Goal: Task Accomplishment & Management: Complete application form

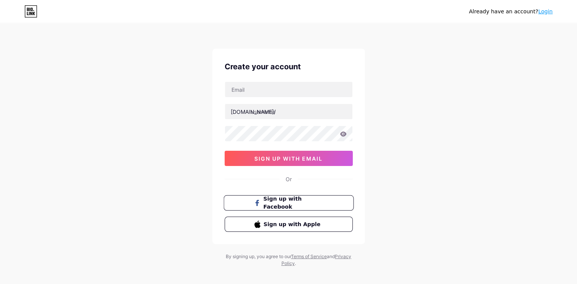
click at [295, 202] on span "Sign up with Facebook" at bounding box center [293, 203] width 60 height 16
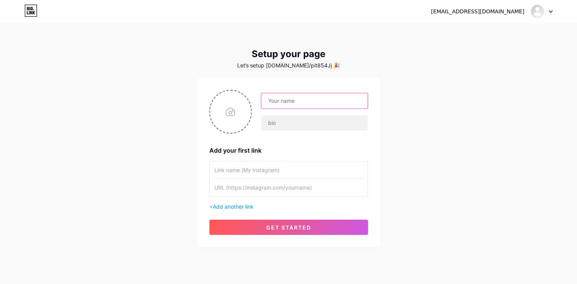
click at [329, 105] on input "text" at bounding box center [314, 100] width 106 height 15
drag, startPoint x: 253, startPoint y: 172, endPoint x: 272, endPoint y: 175, distance: 19.2
click at [253, 172] on input "text" at bounding box center [288, 170] width 149 height 17
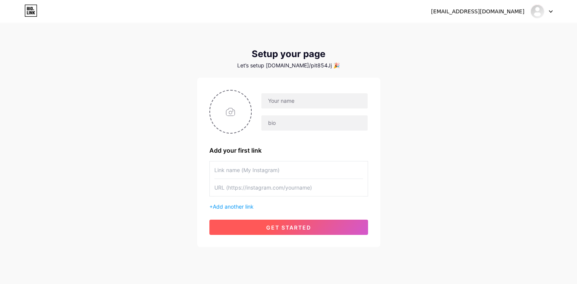
click at [289, 221] on button "get started" at bounding box center [288, 227] width 159 height 15
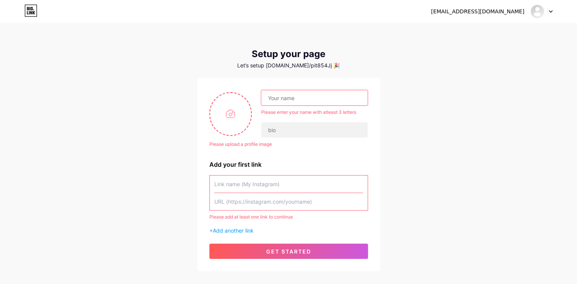
click at [245, 224] on div "Please add at least one link to continue + Add another link" at bounding box center [288, 204] width 159 height 59
click at [246, 228] on span "Add another link" at bounding box center [233, 231] width 41 height 6
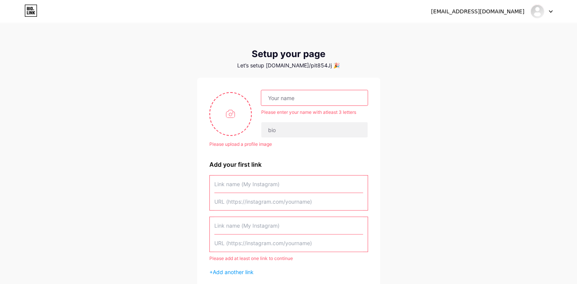
click at [307, 97] on input "text" at bounding box center [314, 97] width 106 height 15
type input "Trần Văn Quang"
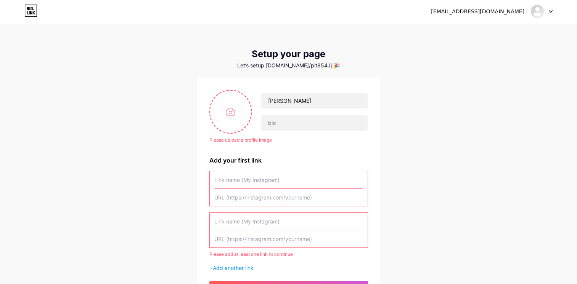
drag, startPoint x: 265, startPoint y: 181, endPoint x: 275, endPoint y: 191, distance: 14.0
click at [264, 181] on input "text" at bounding box center [288, 180] width 149 height 17
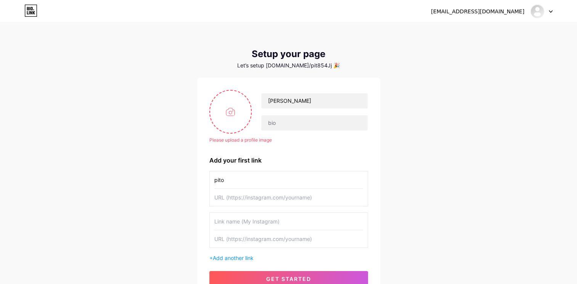
click at [287, 188] on input "pito" at bounding box center [288, 180] width 149 height 17
type input "pito"
click at [289, 196] on input "text" at bounding box center [288, 197] width 149 height 17
click at [273, 281] on span "get started" at bounding box center [288, 279] width 45 height 6
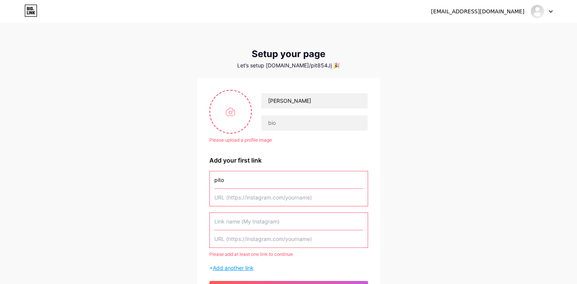
click at [247, 266] on span "Add another link" at bounding box center [233, 268] width 41 height 6
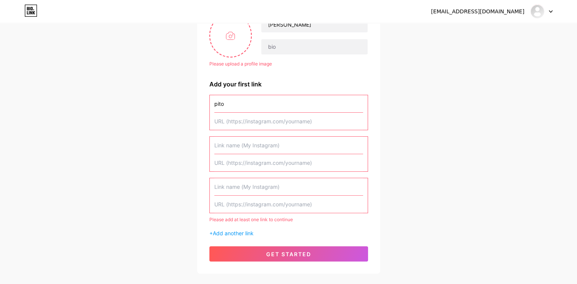
drag, startPoint x: 247, startPoint y: 157, endPoint x: 246, endPoint y: 153, distance: 4.0
click at [247, 156] on input "text" at bounding box center [288, 162] width 149 height 17
click at [239, 128] on input "text" at bounding box center [288, 121] width 149 height 17
paste input "https://www.instagram.com/inuwuang/"
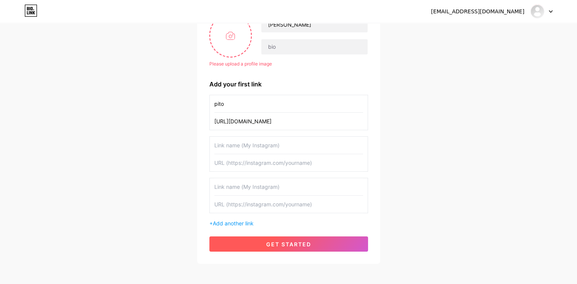
type input "https://www.instagram.com/inuwuang/"
click at [292, 249] on button "get started" at bounding box center [288, 244] width 159 height 15
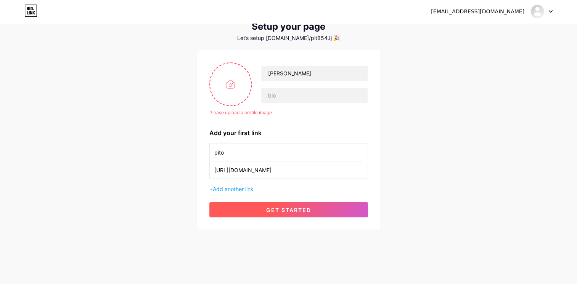
click at [291, 209] on span "get started" at bounding box center [288, 210] width 45 height 6
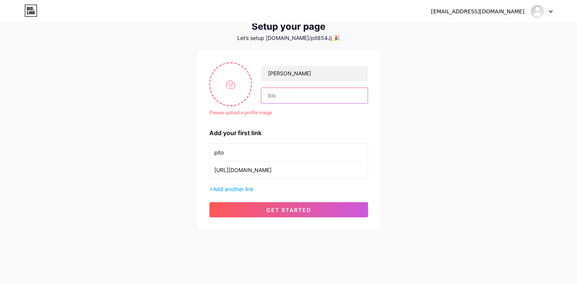
click at [286, 101] on input "text" at bounding box center [314, 95] width 106 height 15
click at [284, 219] on div "Please upload a profile image Trần Văn Quang Please upload a profile image Add …" at bounding box center [288, 140] width 183 height 180
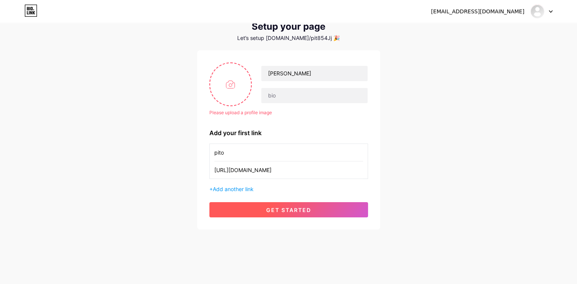
click at [283, 207] on span "get started" at bounding box center [288, 210] width 45 height 6
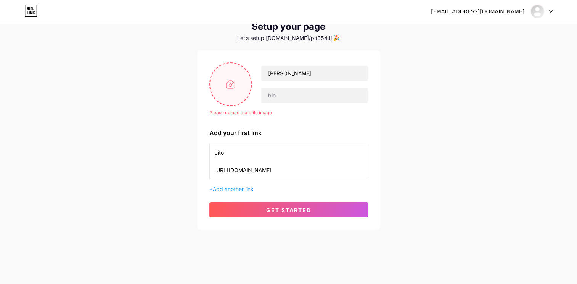
click at [239, 97] on input "file" at bounding box center [230, 84] width 41 height 42
type input "C:\fakepath\241225 SBS Gayo Daejeon 2024.jpg"
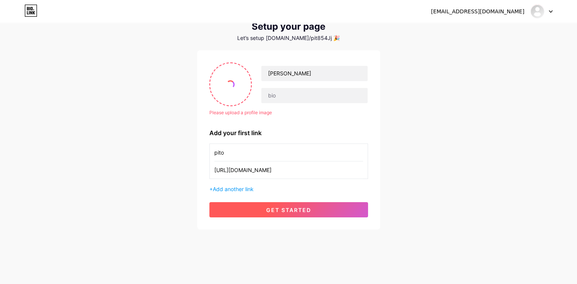
scroll to position [18, 0]
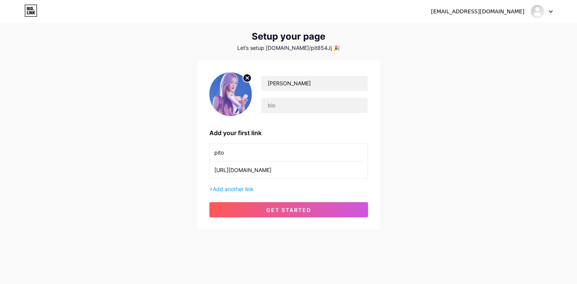
click at [517, 6] on div "quang169462@huce.edu.vn" at bounding box center [492, 12] width 122 height 14
click at [509, 9] on div "quang169462@huce.edu.vn" at bounding box center [477, 12] width 93 height 8
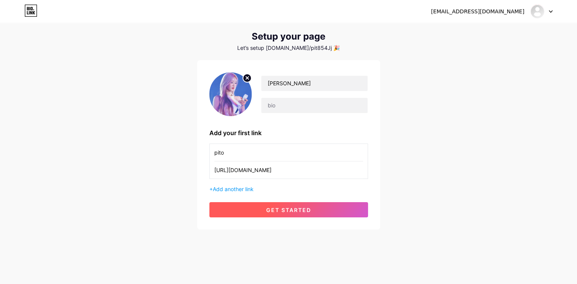
click at [314, 208] on button "get started" at bounding box center [288, 209] width 159 height 15
click at [287, 213] on button "get started" at bounding box center [288, 209] width 159 height 15
click at [288, 211] on span "get started" at bounding box center [288, 210] width 45 height 6
click at [273, 202] on button "get started" at bounding box center [288, 209] width 159 height 15
